Goal: Task Accomplishment & Management: Use online tool/utility

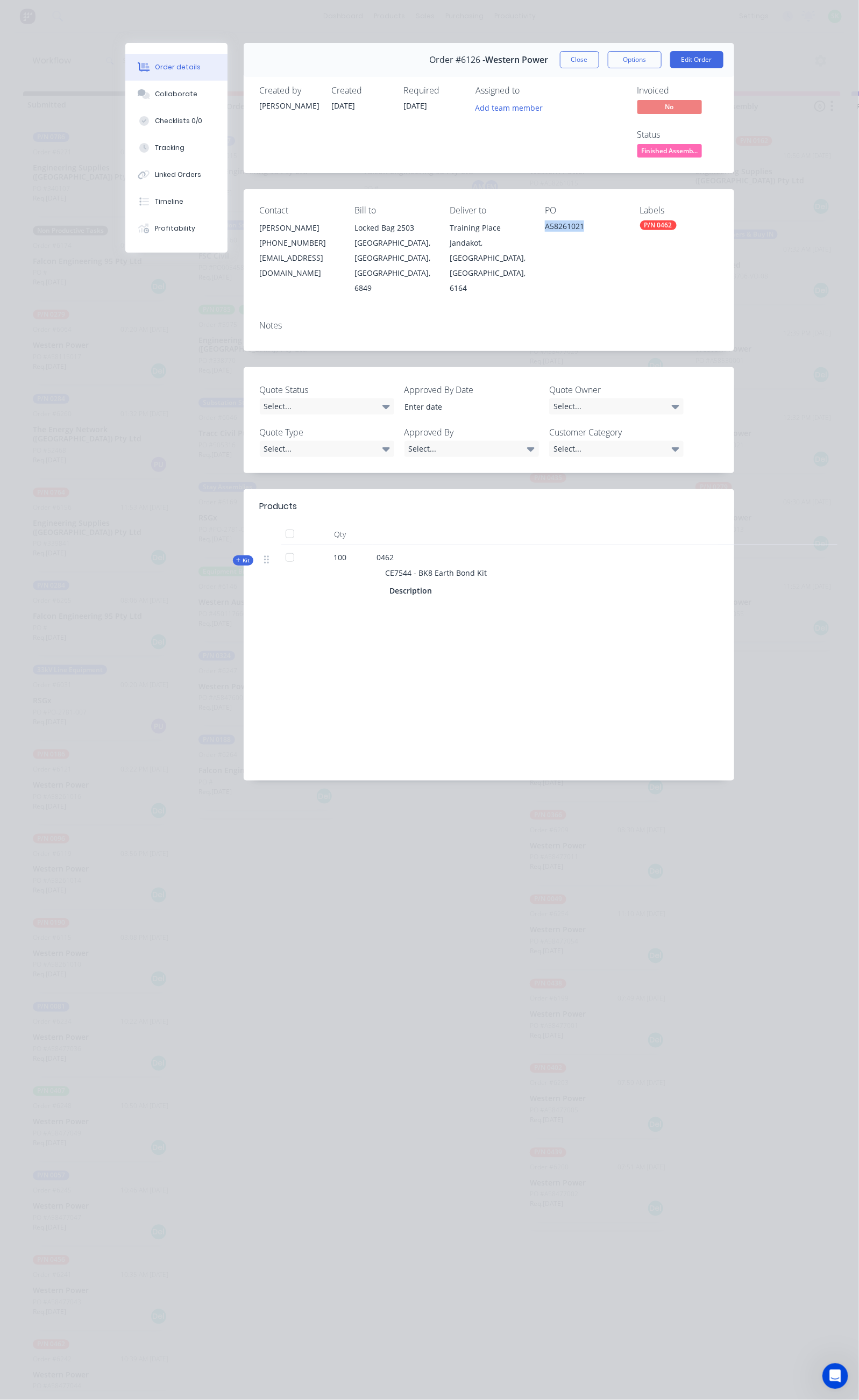
click at [599, 61] on button "Close" at bounding box center [579, 60] width 40 height 17
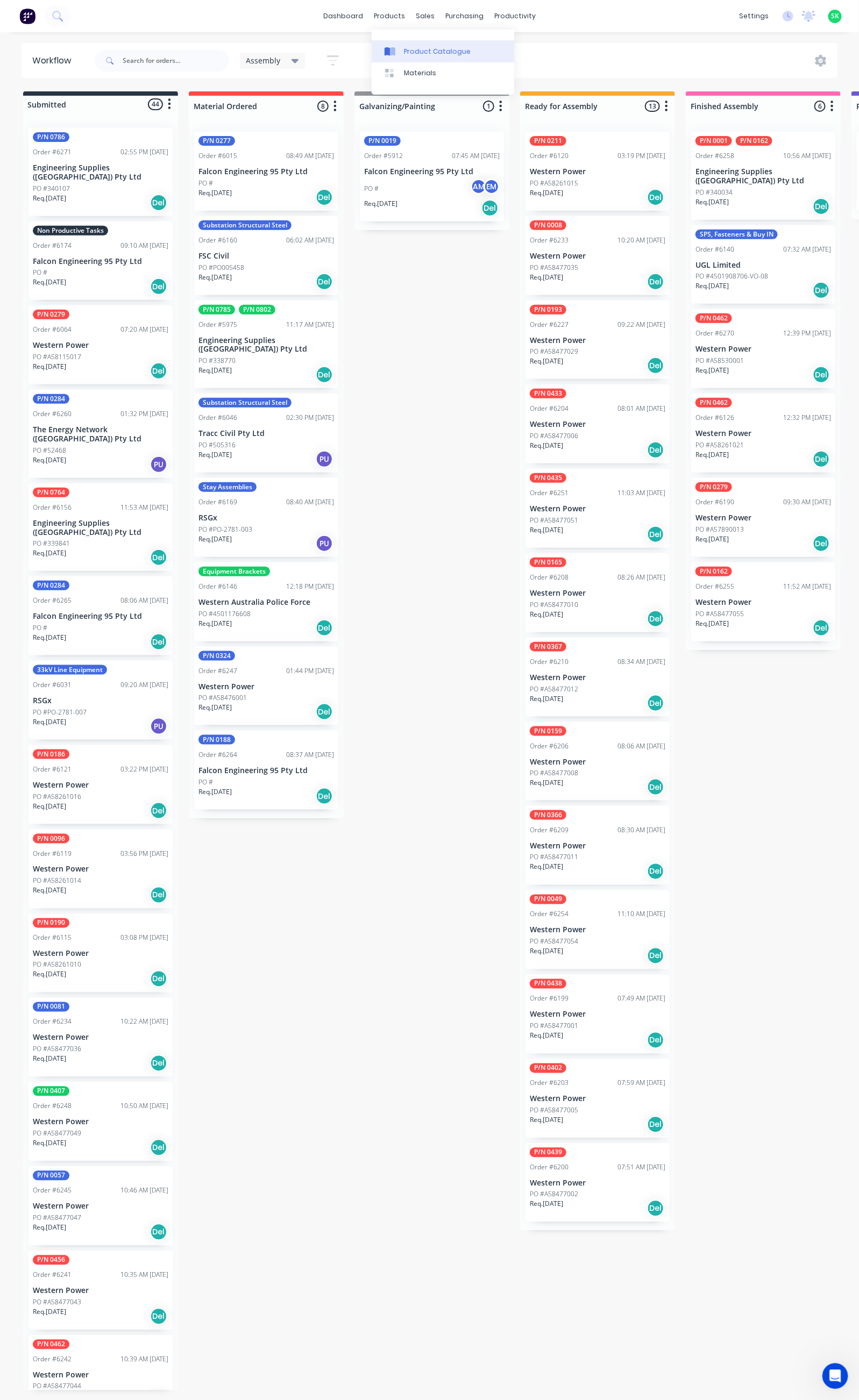
click at [407, 49] on div "Product Catalogue" at bounding box center [437, 52] width 66 height 10
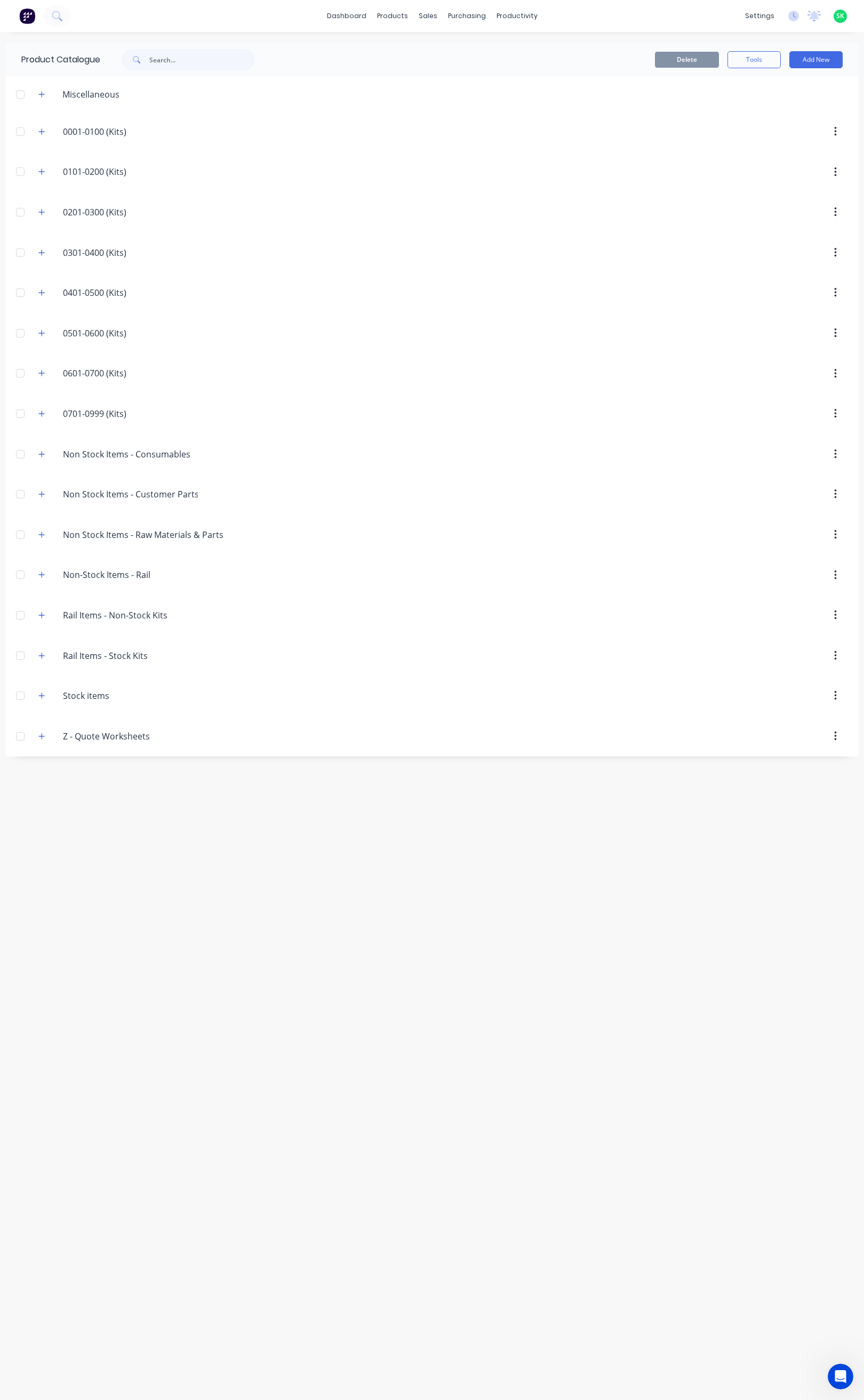
click at [39, 706] on div "Stock.items Stock items" at bounding box center [114, 696] width 168 height 19
click at [47, 703] on button "button" at bounding box center [42, 696] width 13 height 13
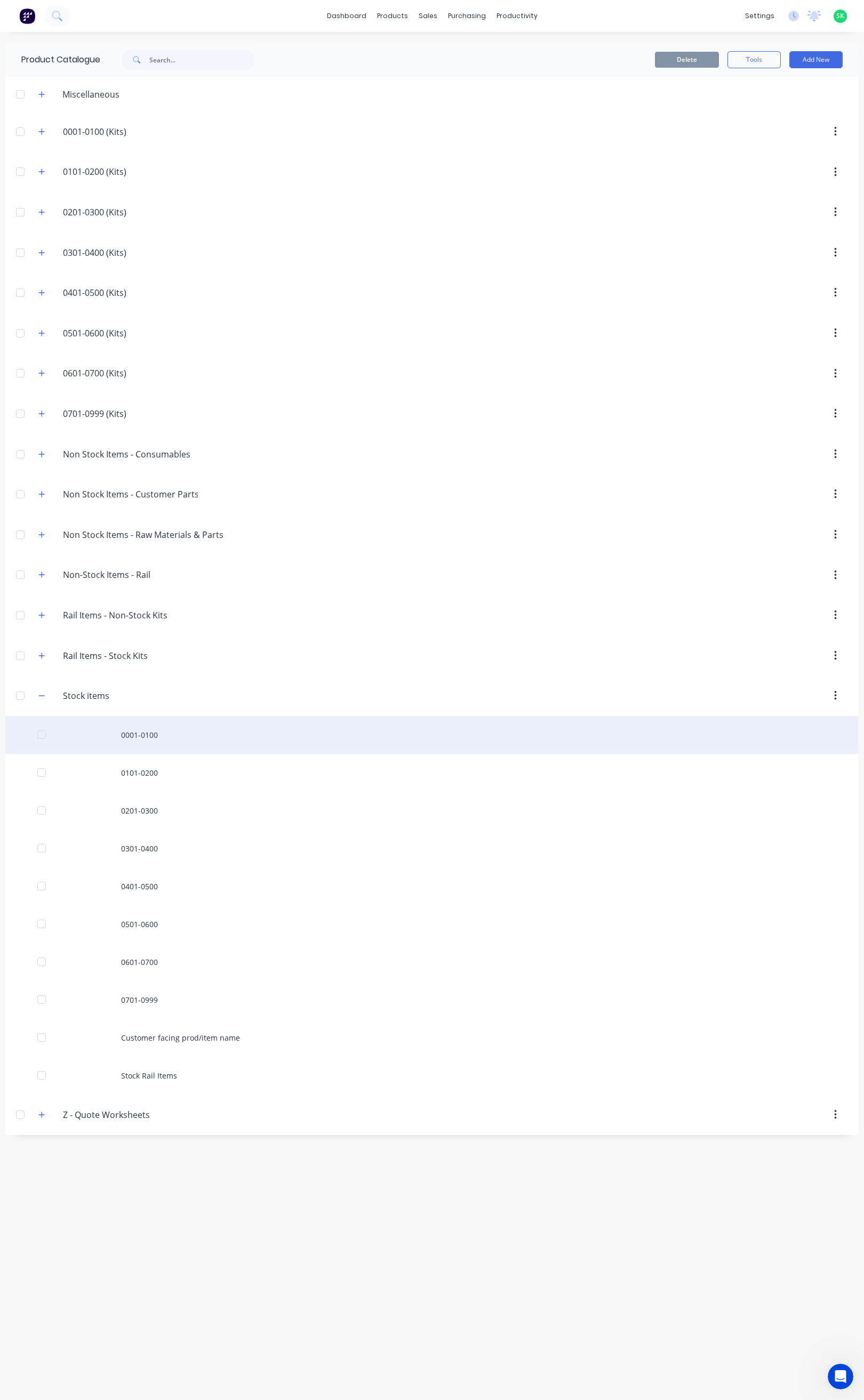
click at [129, 736] on div "0001-0100" at bounding box center [432, 734] width 854 height 38
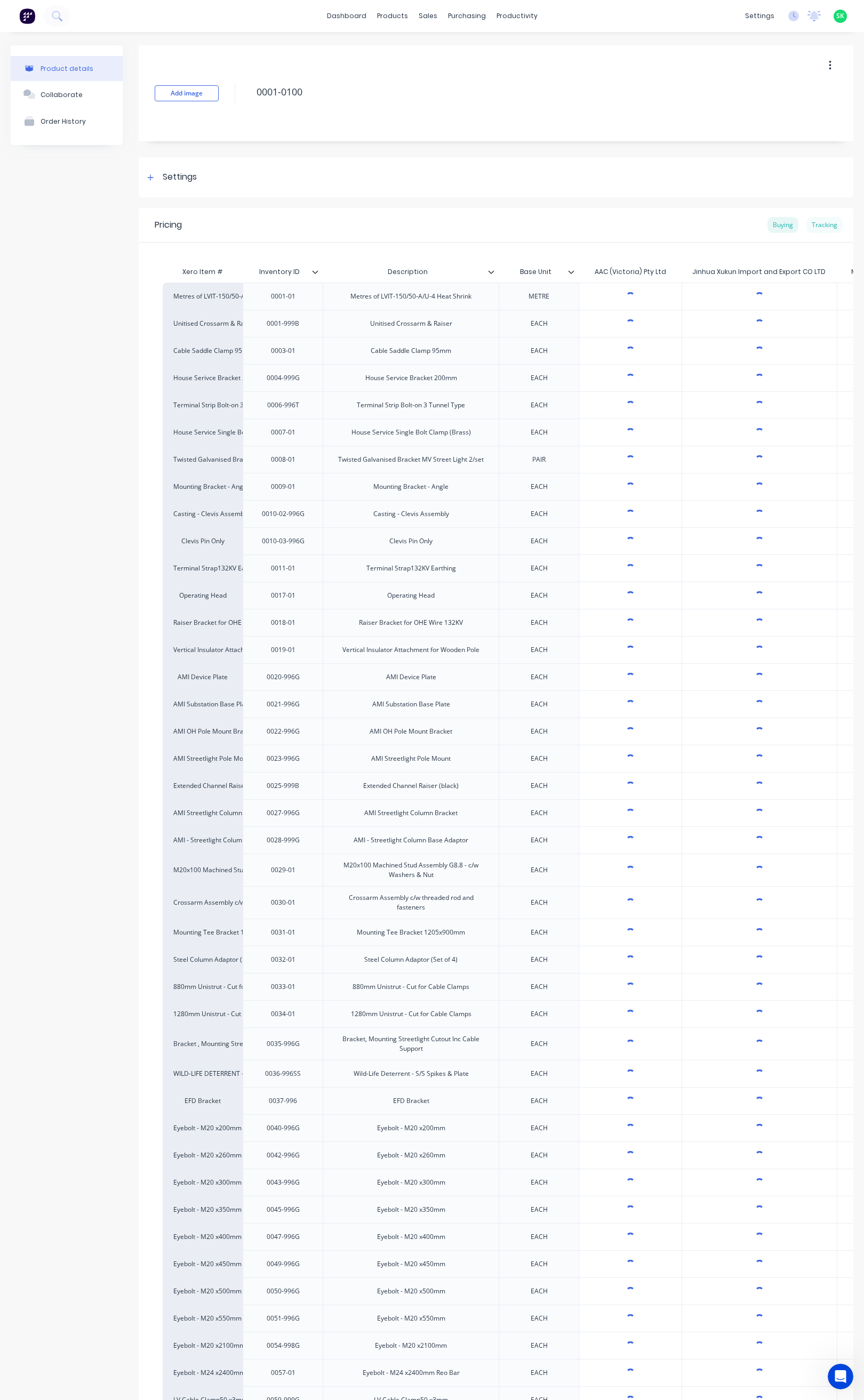
click at [812, 227] on div "Tracking" at bounding box center [824, 224] width 36 height 16
click at [811, 226] on div "Tracking" at bounding box center [824, 224] width 36 height 16
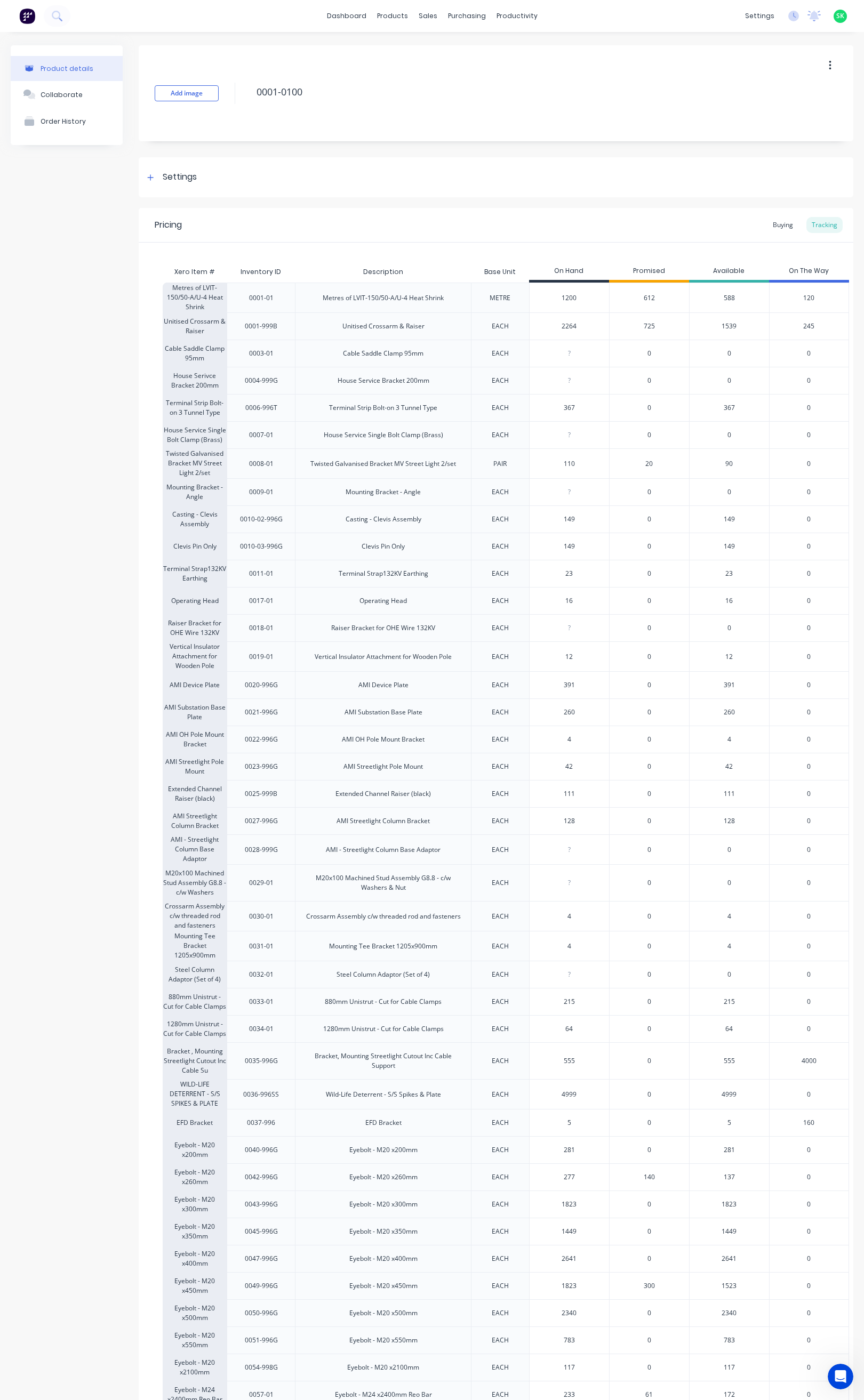
type textarea "x"
click at [578, 662] on input "12" at bounding box center [569, 657] width 79 height 10
type input "1"
type textarea "x"
type input "59"
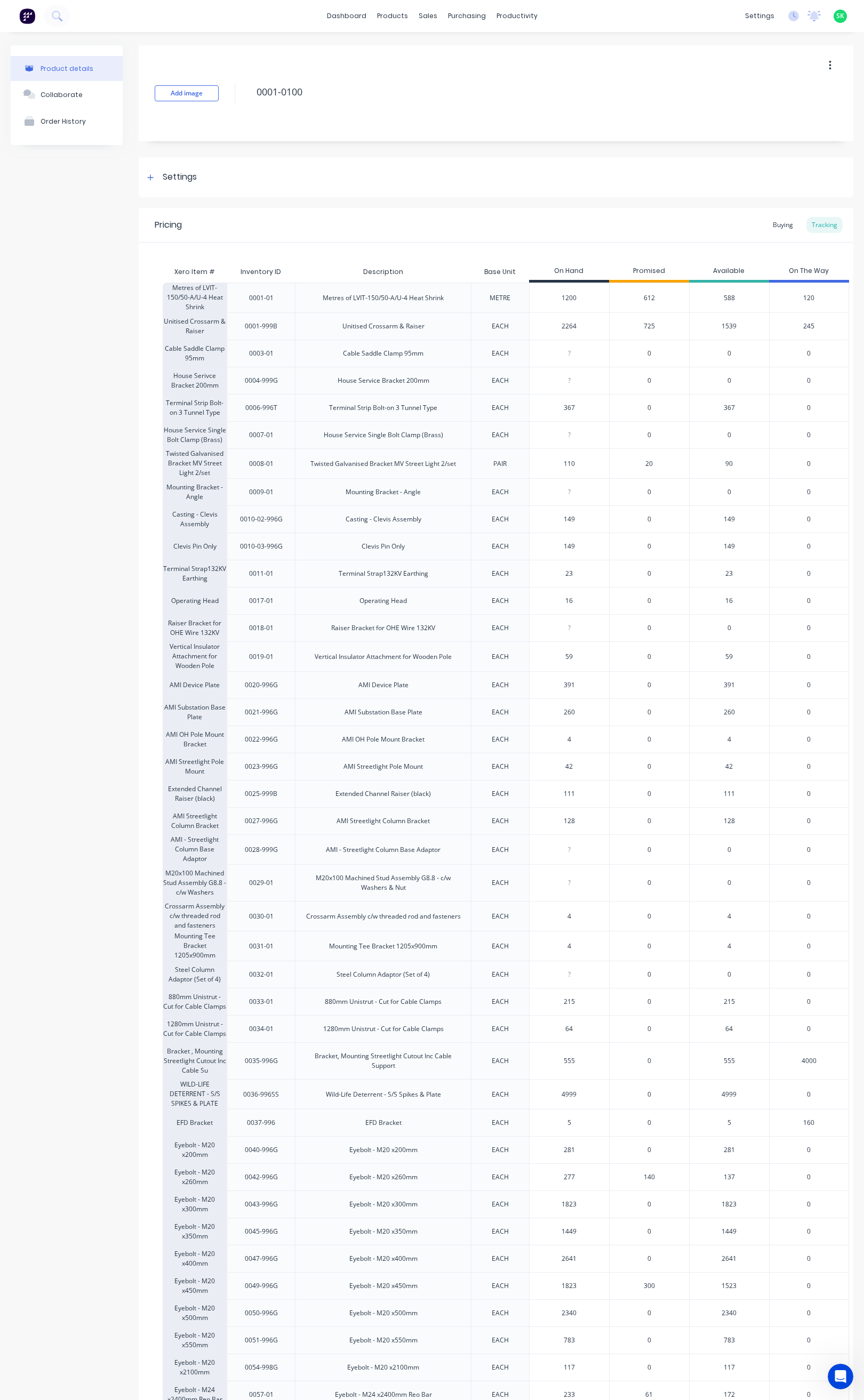
type textarea "x"
type input "59"
click at [601, 780] on div "42" at bounding box center [569, 767] width 79 height 27
type input "42"
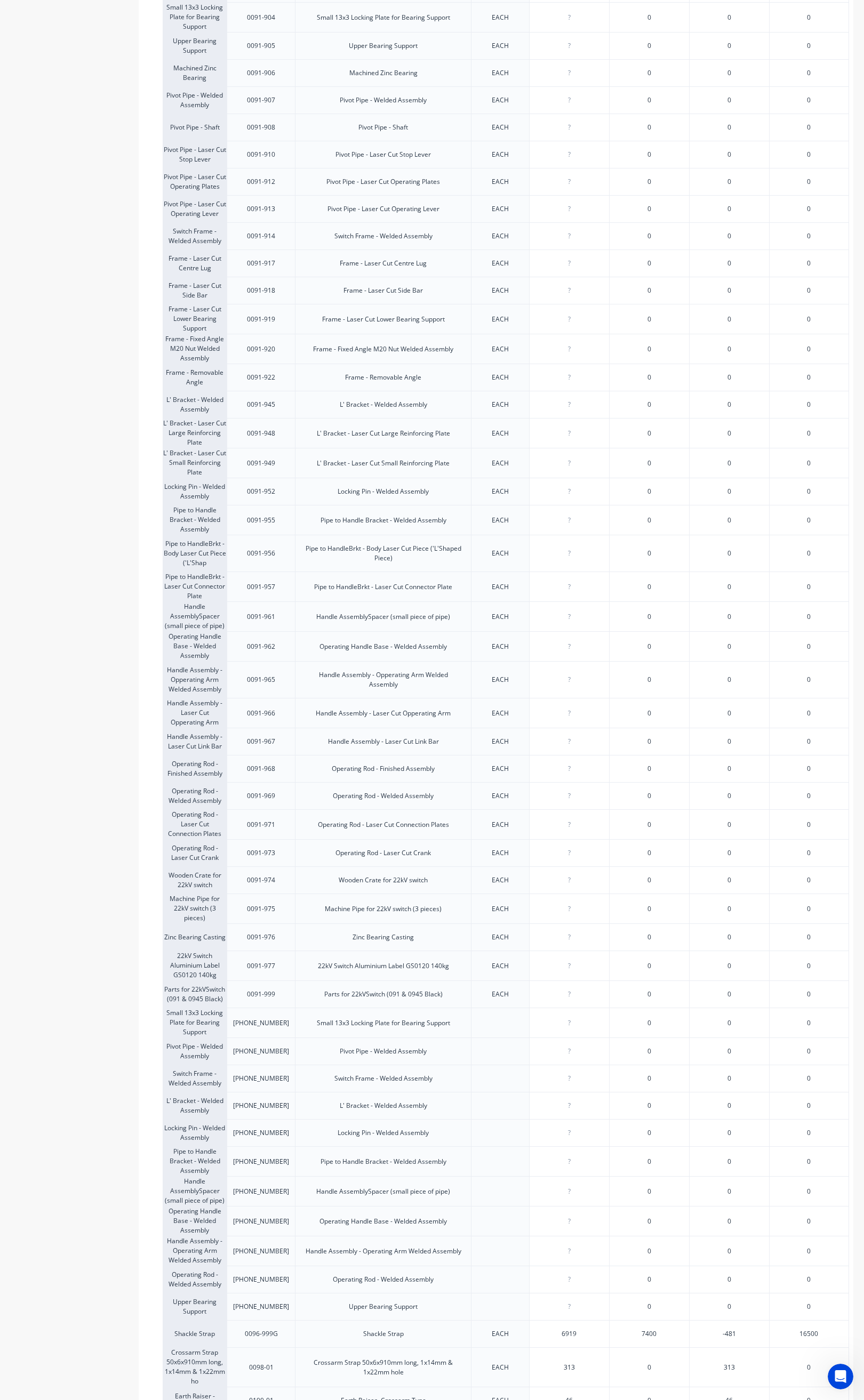
scroll to position [2213, 0]
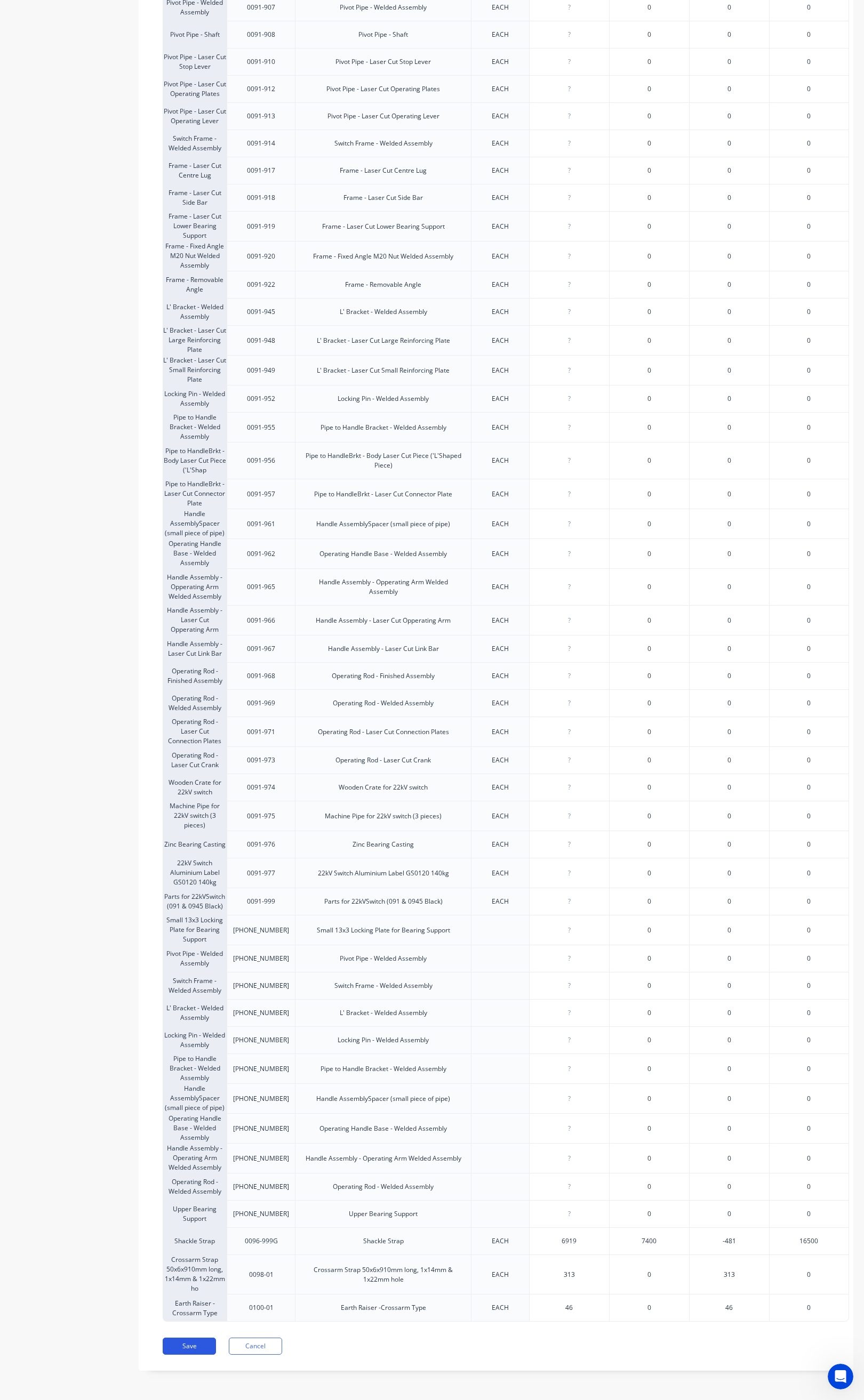
click at [184, 1344] on button "Save" at bounding box center [189, 1347] width 53 height 17
type textarea "x"
